Goal: Transaction & Acquisition: Book appointment/travel/reservation

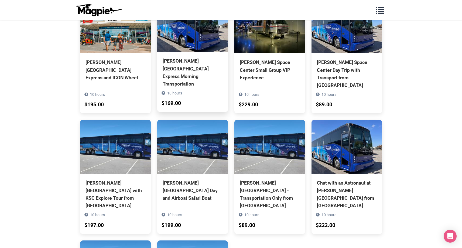
scroll to position [24, 0]
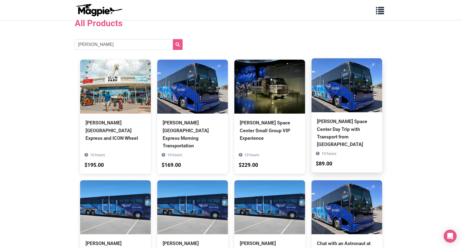
click at [335, 130] on div "[PERSON_NAME] Space Center Day Trip with Transport from [GEOGRAPHIC_DATA]" at bounding box center [347, 133] width 60 height 30
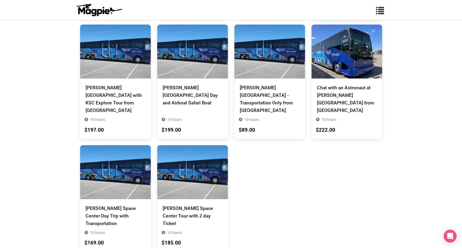
scroll to position [180, 0]
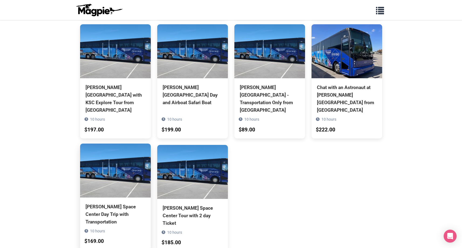
click at [100, 203] on div "[PERSON_NAME] Space Center Day Trip with Transportation" at bounding box center [116, 214] width 60 height 23
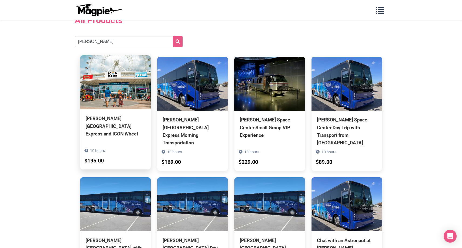
scroll to position [0, 0]
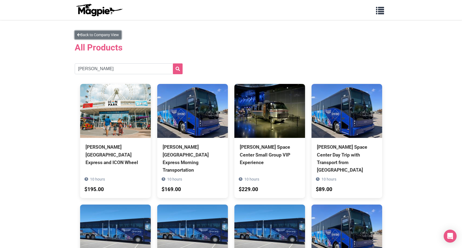
click at [100, 33] on link "Back to Company View" at bounding box center [98, 35] width 47 height 8
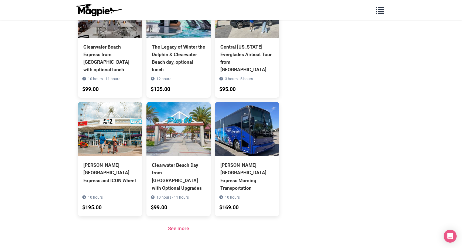
scroll to position [482, 0]
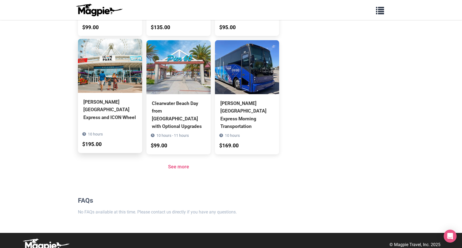
click at [103, 107] on div "[PERSON_NAME][GEOGRAPHIC_DATA] Express and ICON Wheel" at bounding box center [109, 109] width 53 height 23
